Goal: Information Seeking & Learning: Find specific fact

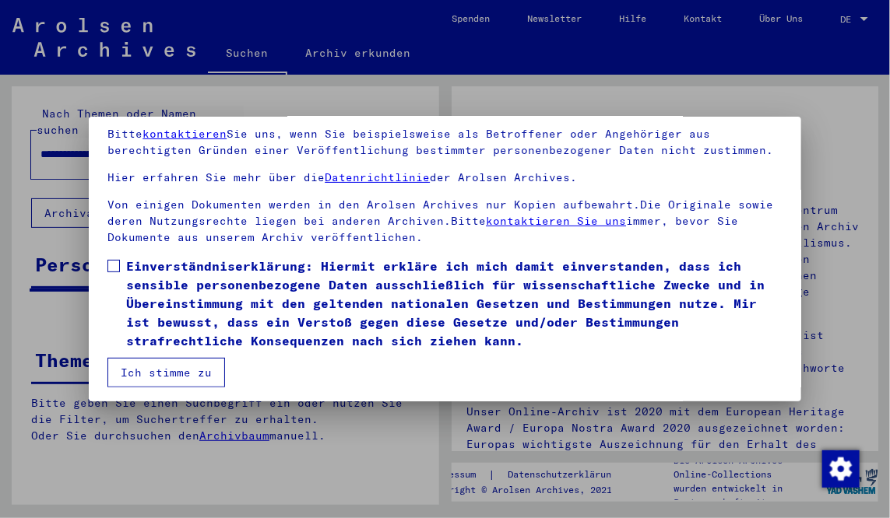
scroll to position [129, 0]
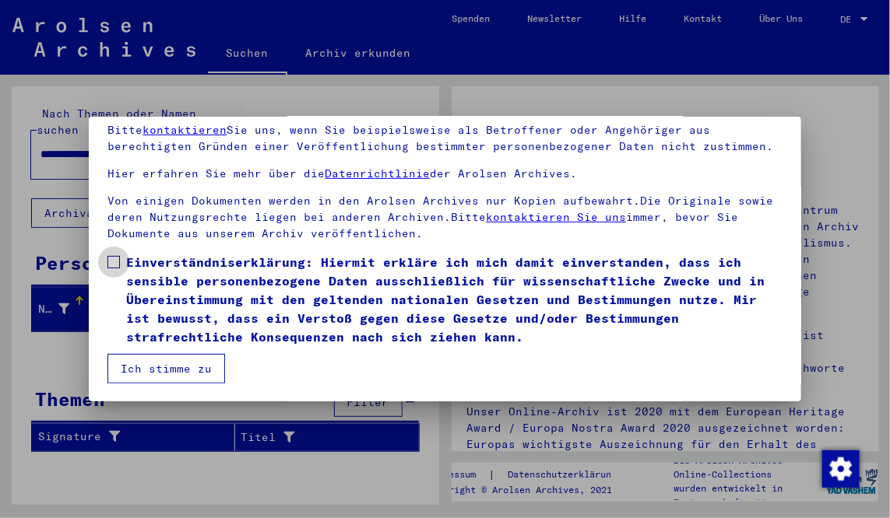
click at [116, 262] on span at bounding box center [113, 262] width 12 height 12
click at [164, 367] on button "Ich stimme zu" at bounding box center [166, 369] width 118 height 30
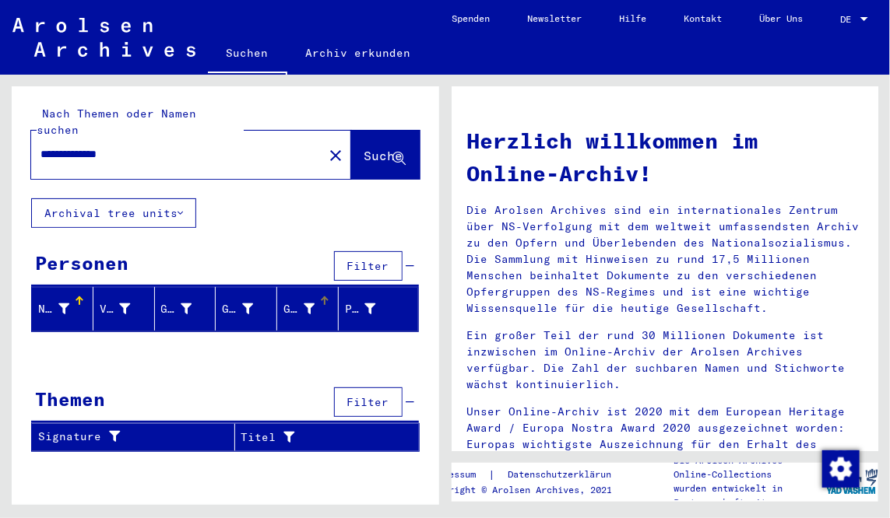
scroll to position [2, 0]
click at [419, 345] on div at bounding box center [225, 354] width 427 height 19
drag, startPoint x: 156, startPoint y: 142, endPoint x: 81, endPoint y: 136, distance: 75.7
click at [81, 146] on input "**********" at bounding box center [172, 154] width 264 height 16
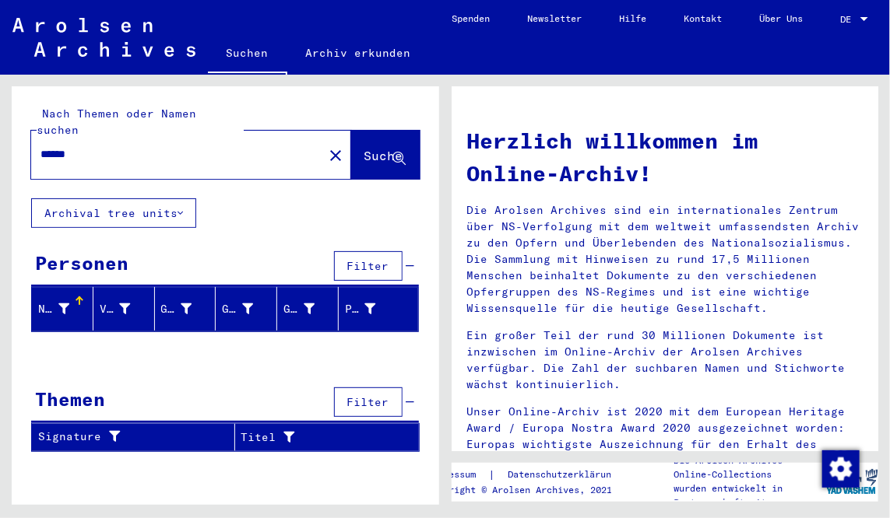
type input "******"
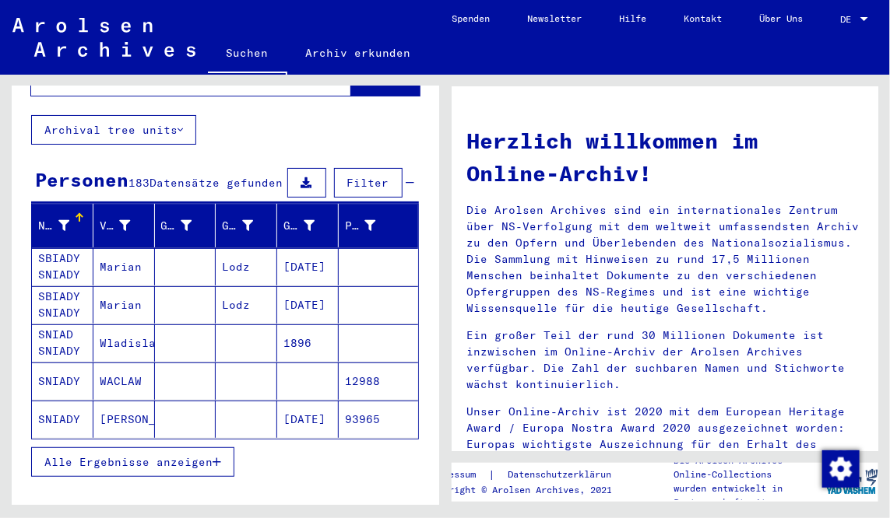
scroll to position [167, 0]
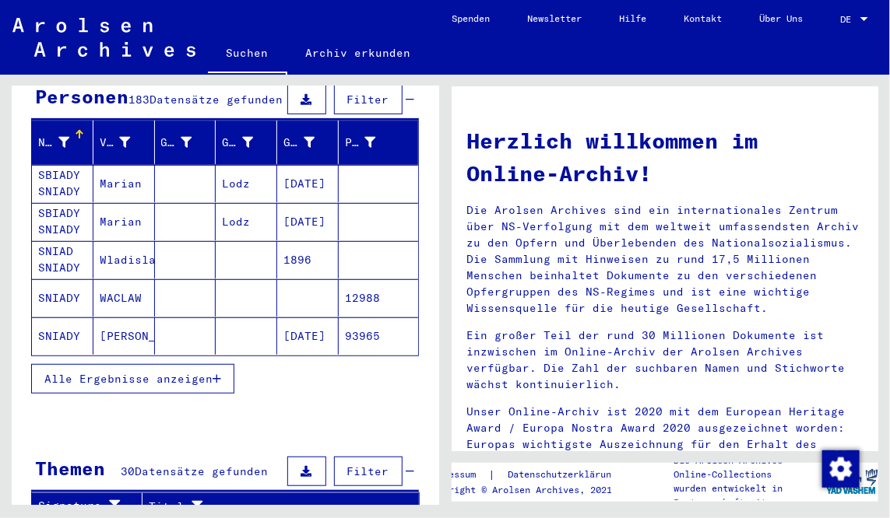
click at [216, 374] on icon "button" at bounding box center [216, 379] width 9 height 11
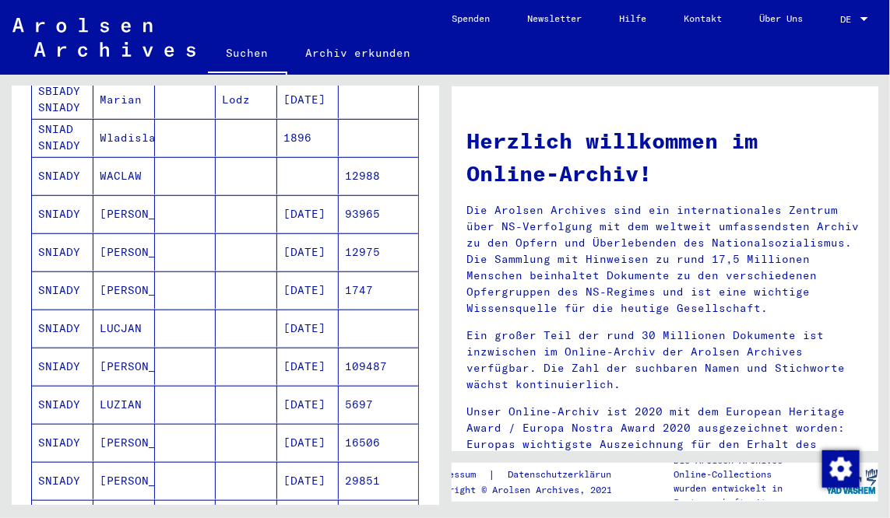
scroll to position [0, 0]
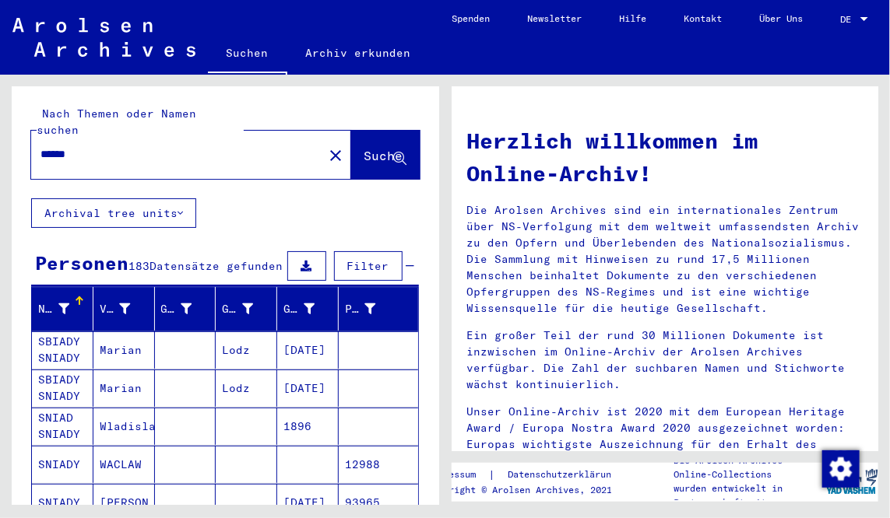
click at [183, 208] on icon at bounding box center [179, 213] width 5 height 11
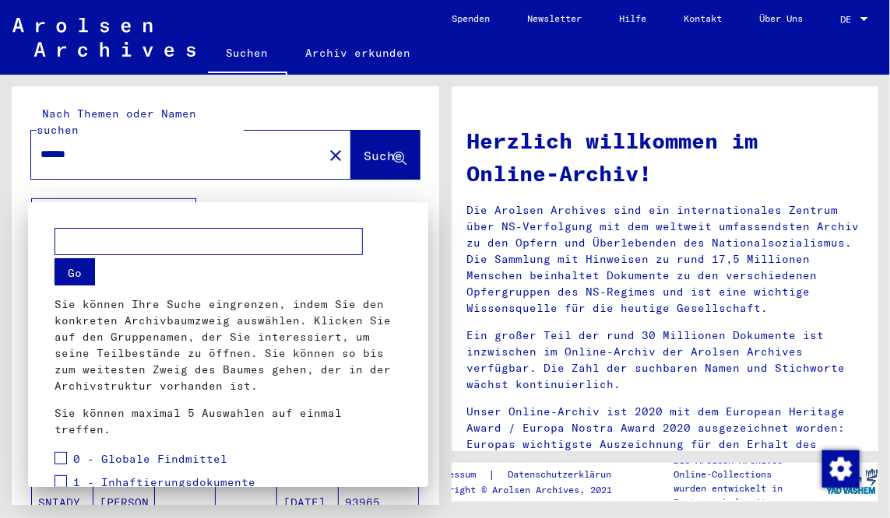
click at [316, 178] on div at bounding box center [445, 259] width 890 height 518
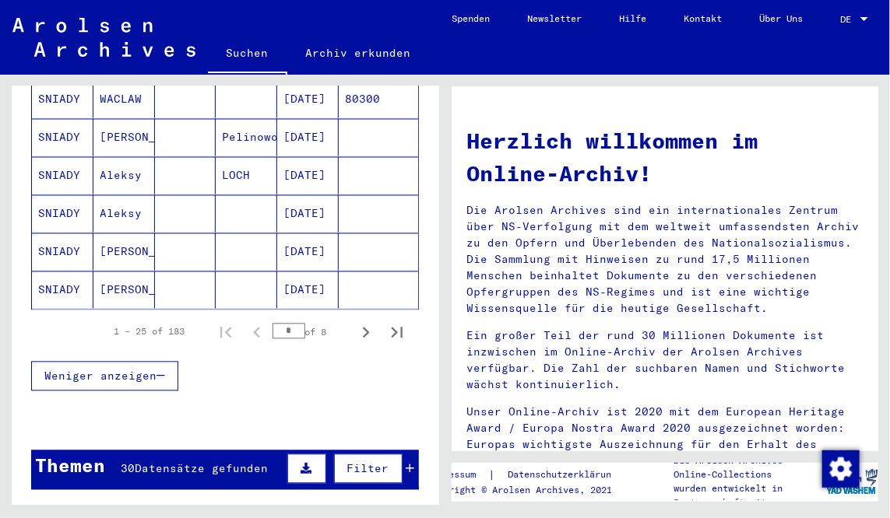
scroll to position [1001, 0]
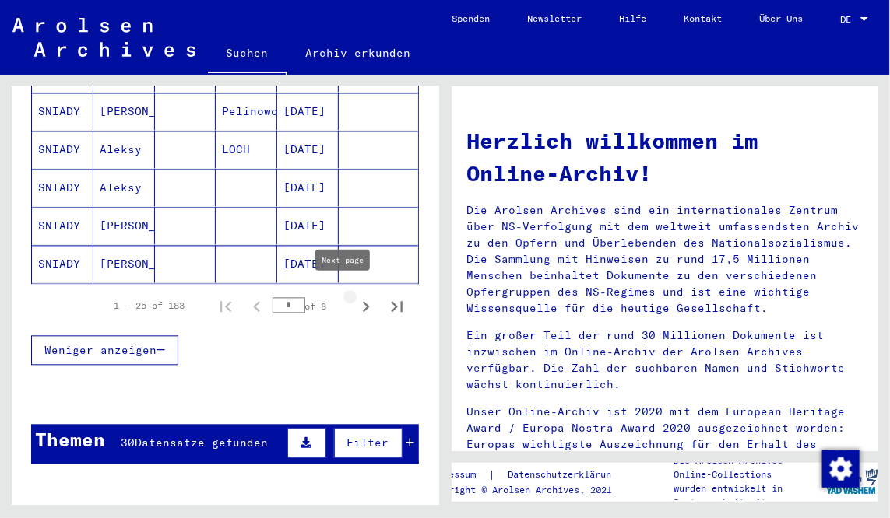
click at [355, 300] on icon "Next page" at bounding box center [366, 308] width 22 height 22
click at [355, 297] on icon "Next page" at bounding box center [366, 308] width 22 height 22
type input "*"
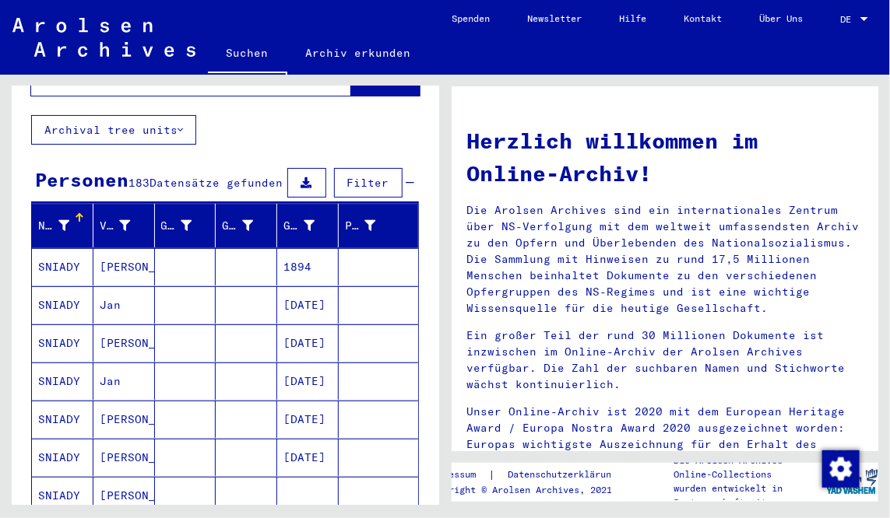
scroll to position [0, 0]
